Goal: Task Accomplishment & Management: Manage account settings

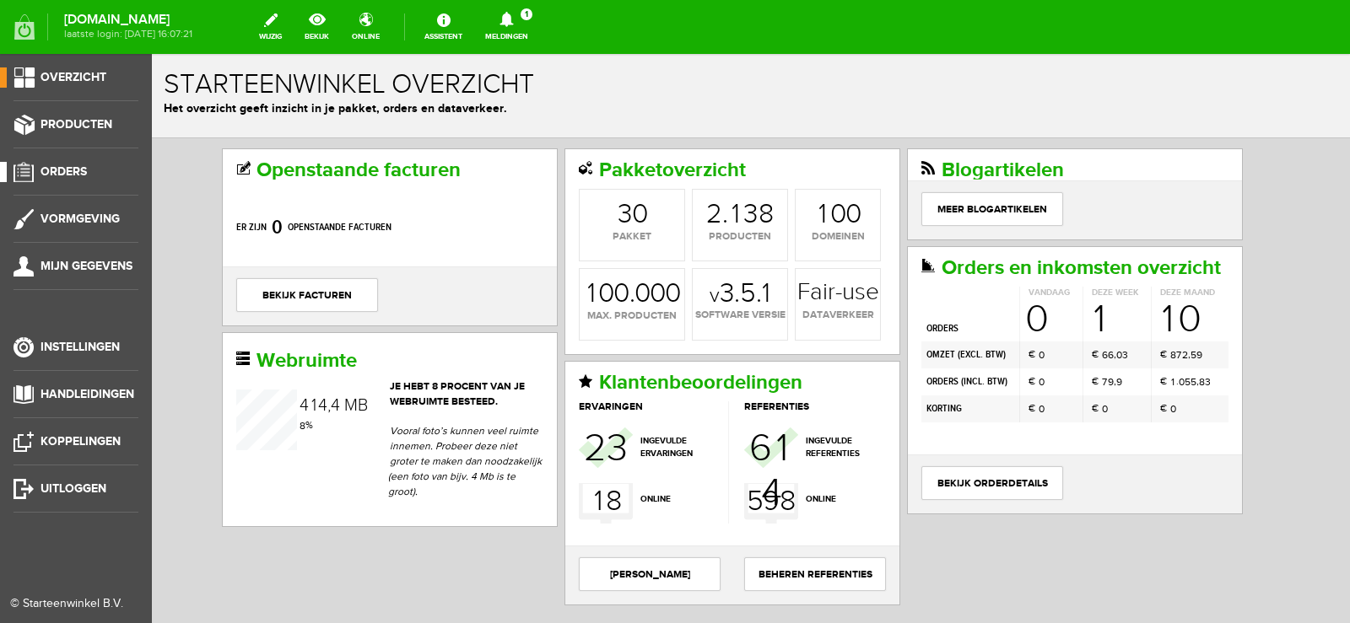
click at [68, 169] on span "Orders" at bounding box center [63, 172] width 46 height 14
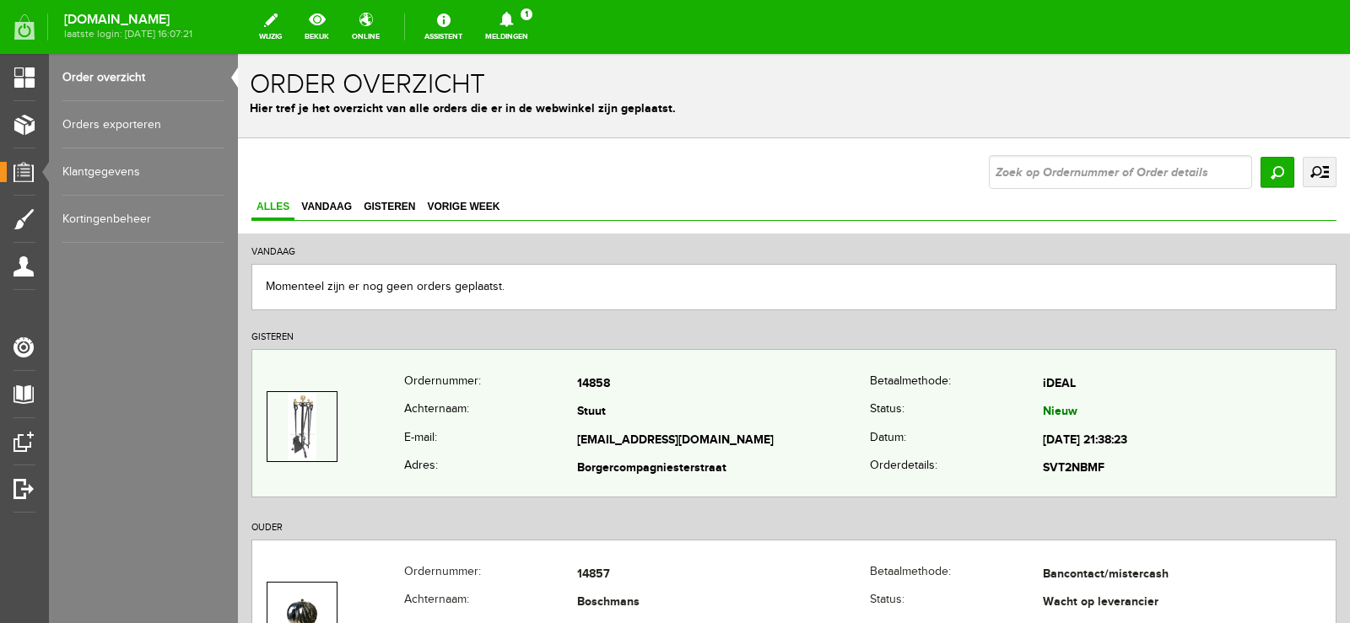
click at [776, 434] on td "[EMAIL_ADDRESS][DOMAIN_NAME]" at bounding box center [723, 441] width 293 height 29
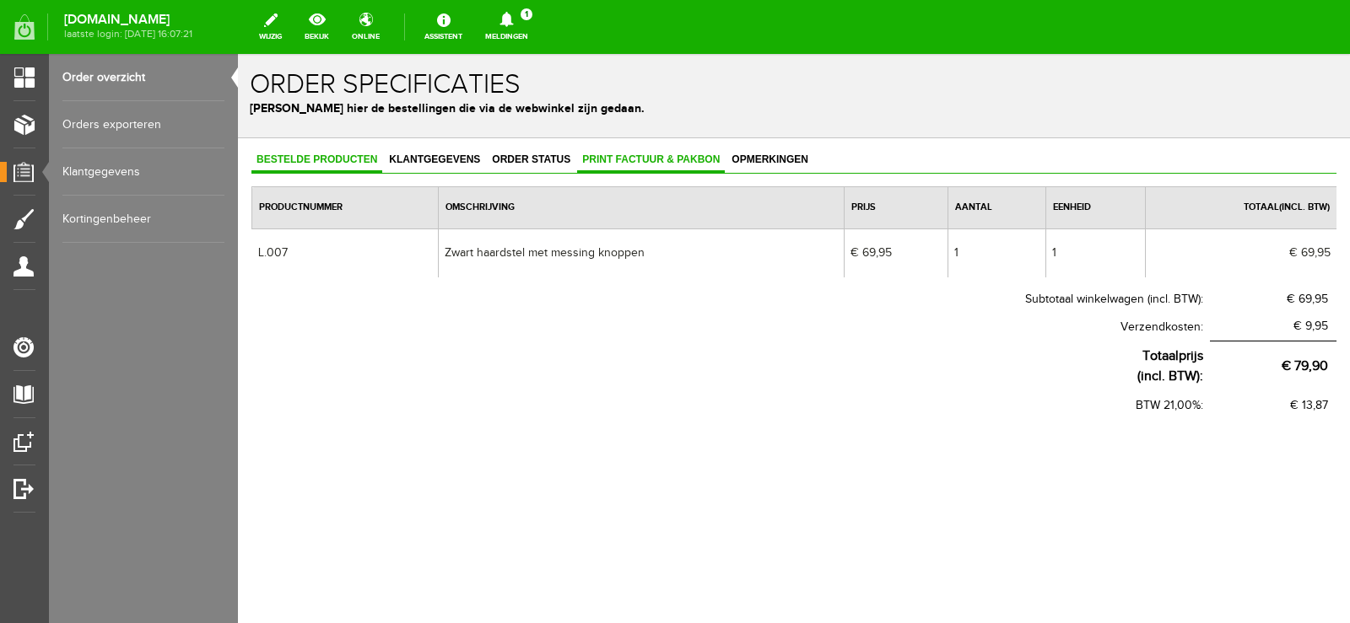
click at [663, 159] on span "Print factuur & pakbon" at bounding box center [651, 160] width 148 height 12
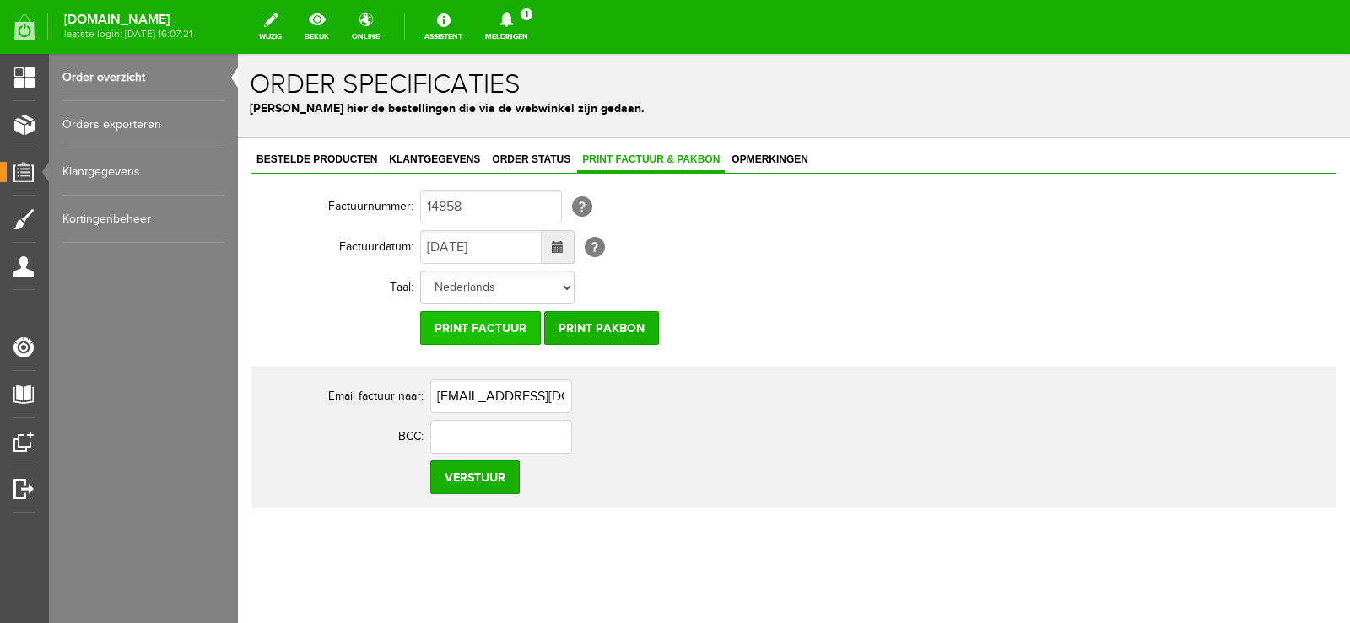
click at [521, 325] on input "Print factuur" at bounding box center [480, 328] width 121 height 34
click at [593, 322] on input "Print pakbon" at bounding box center [601, 328] width 115 height 34
click at [528, 18] on icon at bounding box center [506, 19] width 43 height 15
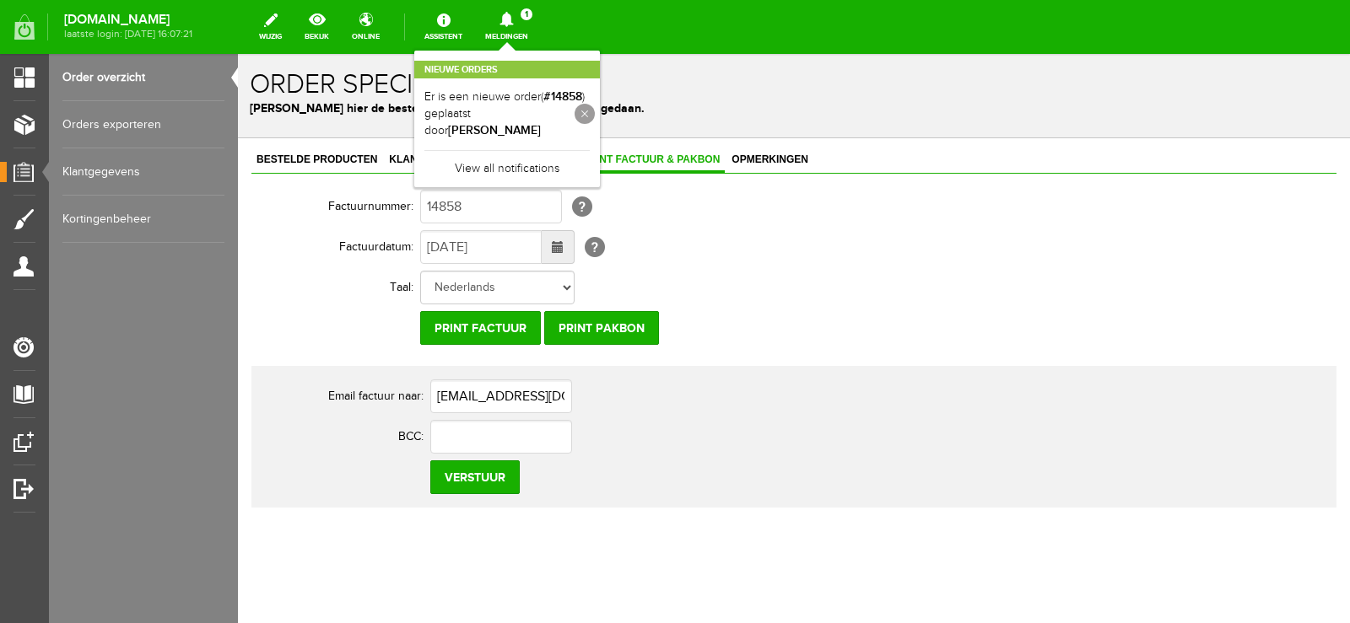
click at [595, 107] on link at bounding box center [585, 114] width 20 height 20
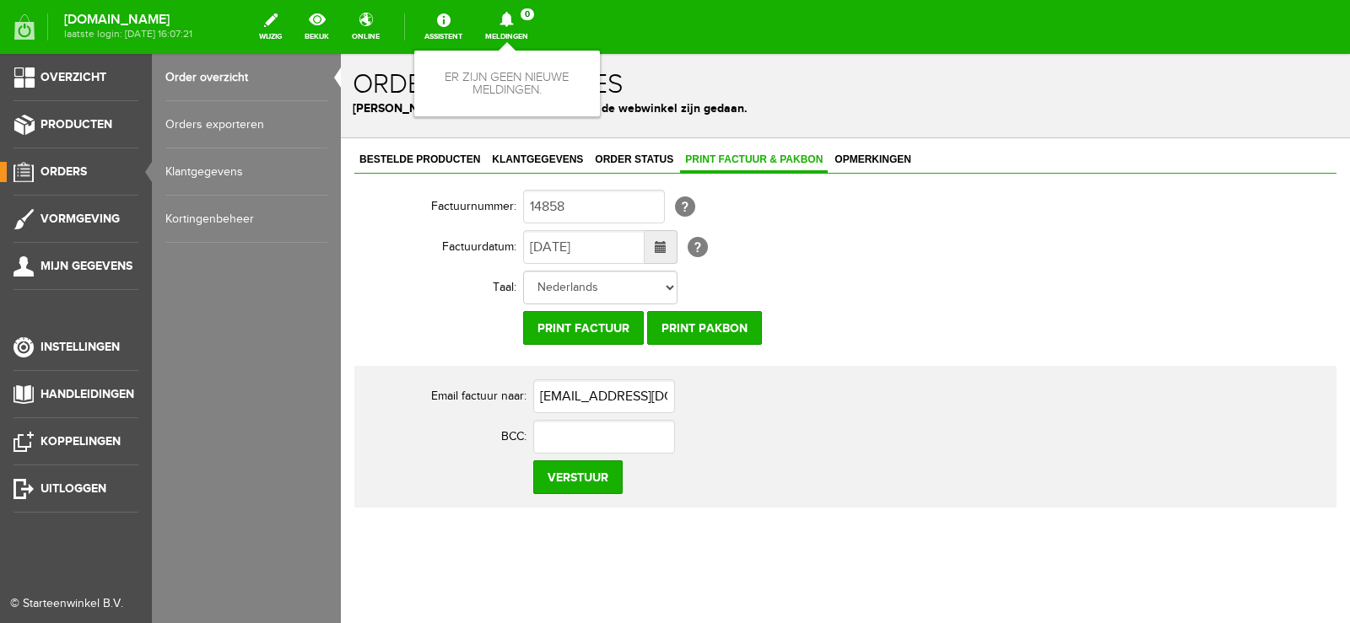
click at [78, 171] on span "Orders" at bounding box center [63, 172] width 46 height 14
